Goal: Task Accomplishment & Management: Manage account settings

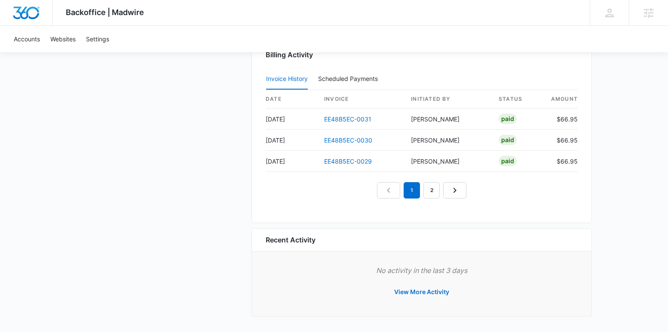
scroll to position [865, 0]
